Goal: Transaction & Acquisition: Book appointment/travel/reservation

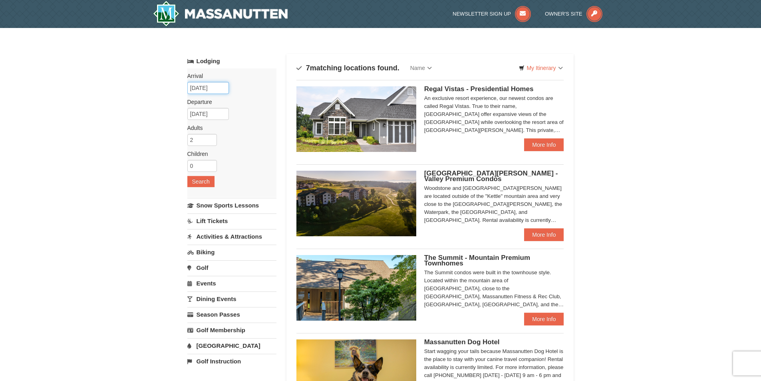
click at [205, 88] on input "09/04/2025" at bounding box center [208, 88] width 42 height 12
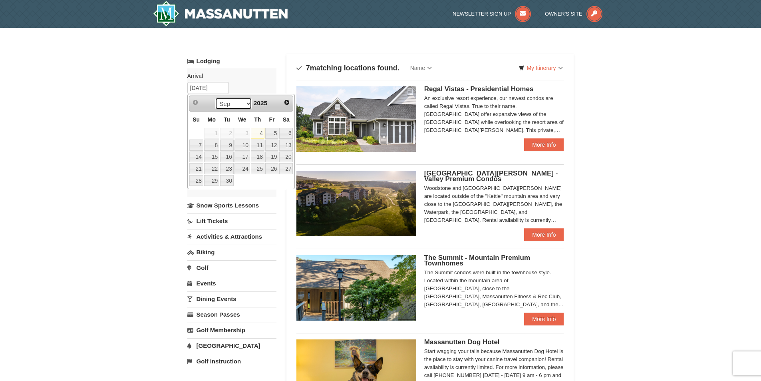
click at [247, 103] on select "Sep Oct Nov Dec" at bounding box center [233, 104] width 37 height 12
click at [195, 180] on link "28" at bounding box center [196, 180] width 14 height 11
type input "[DATE]"
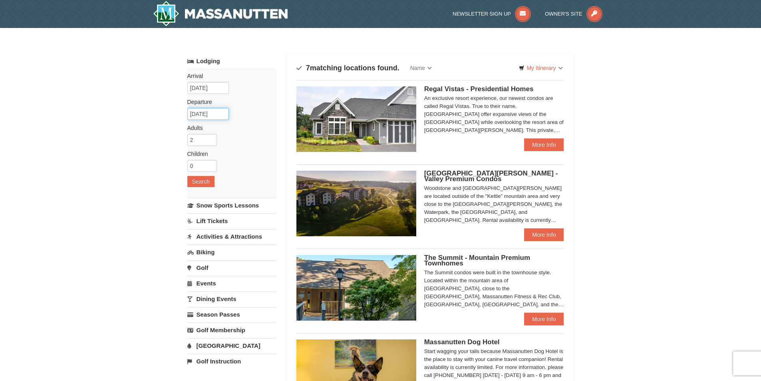
click at [210, 116] on input "12/29/2025" at bounding box center [208, 114] width 42 height 12
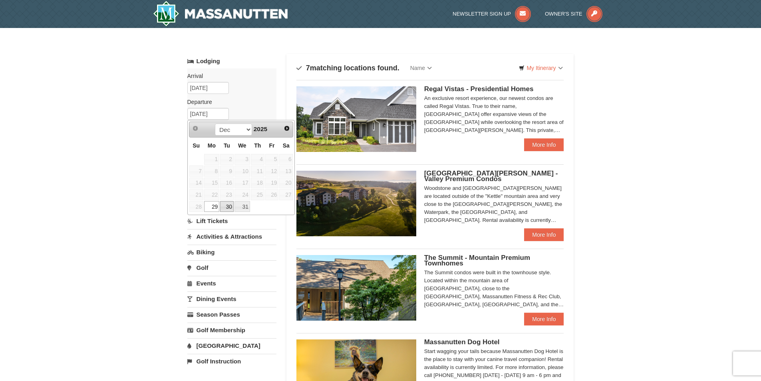
click at [228, 209] on link "30" at bounding box center [227, 206] width 14 height 11
type input "[DATE]"
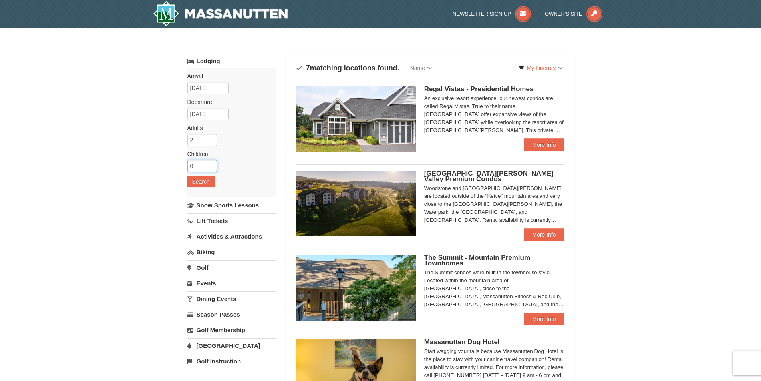
click at [201, 165] on input "0" at bounding box center [202, 166] width 30 height 12
click at [212, 164] on input "1" at bounding box center [202, 166] width 30 height 12
type input "2"
click at [212, 164] on input "2" at bounding box center [202, 166] width 30 height 12
click at [204, 182] on button "Search" at bounding box center [200, 181] width 27 height 11
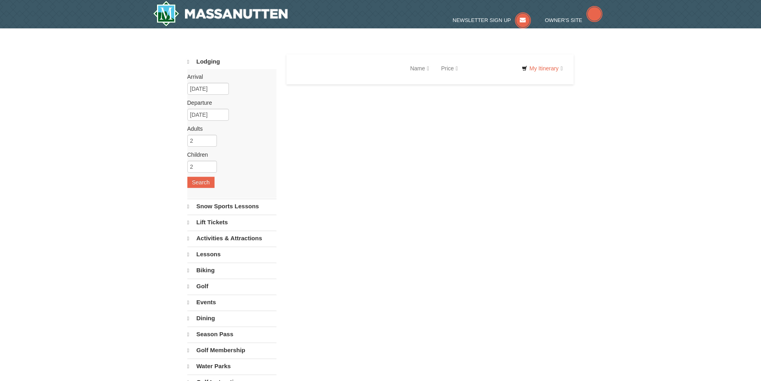
select select "9"
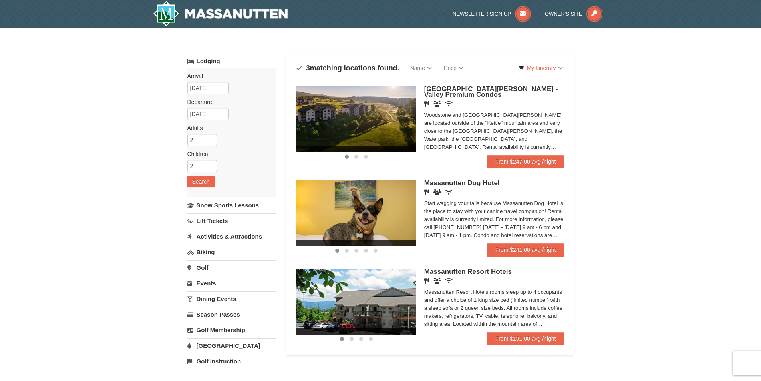
scroll to position [40, 0]
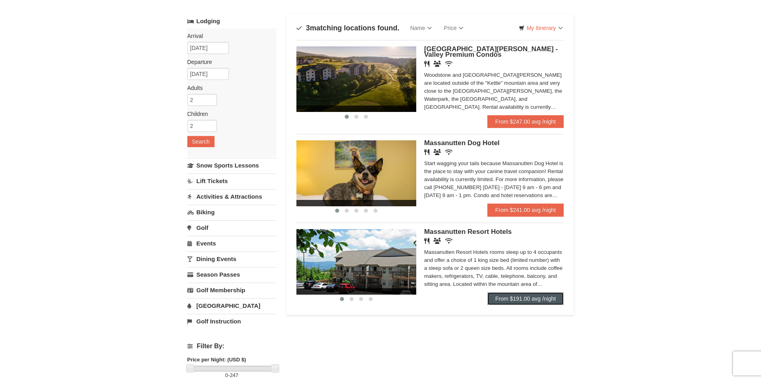
click at [511, 301] on link "From $191.00 avg /night" at bounding box center [526, 298] width 77 height 13
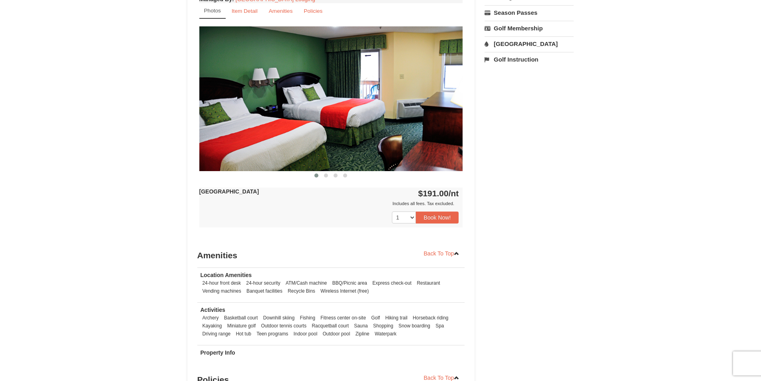
scroll to position [320, 0]
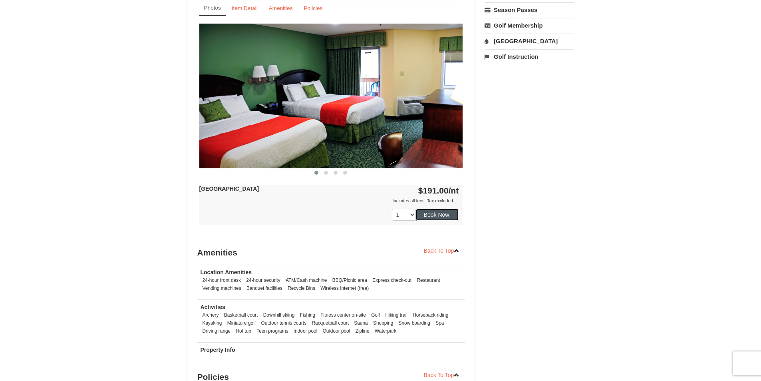
click at [429, 213] on button "Book Now!" at bounding box center [437, 215] width 43 height 12
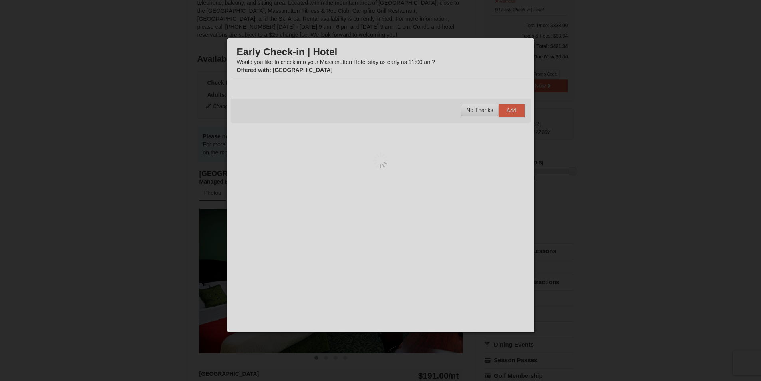
scroll to position [78, 0]
